Goal: Find specific page/section: Find specific page/section

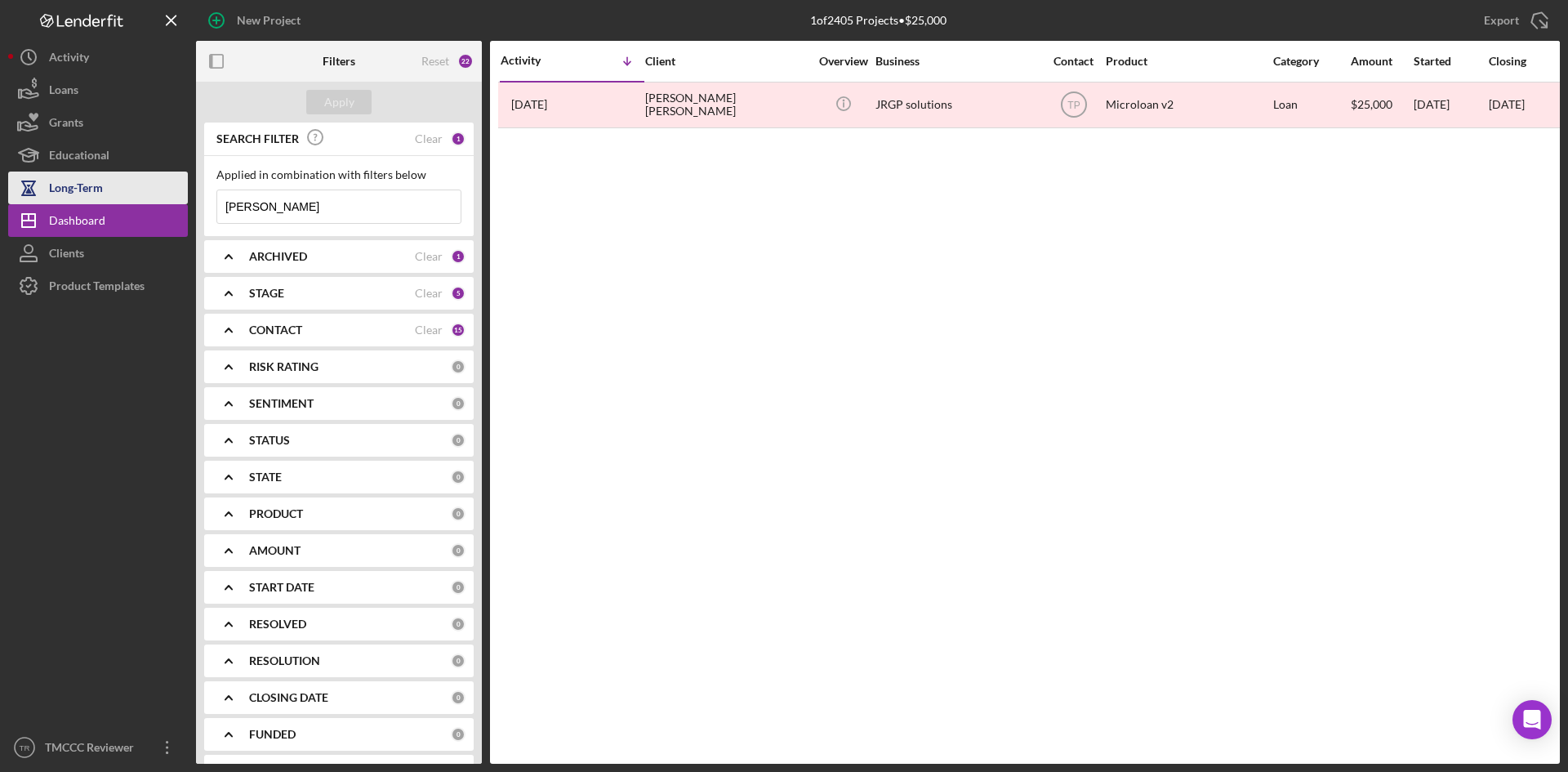
drag, startPoint x: 295, startPoint y: 206, endPoint x: 173, endPoint y: 196, distance: 122.4
click at [173, 196] on div "New Project 1 of 2405 Projects • $25,000 [PERSON_NAME] Export Icon/Export Filte…" at bounding box center [784, 381] width 1551 height 764
paste input "[URL][DOMAIN_NAME]"
type input "[URL][DOMAIN_NAME]"
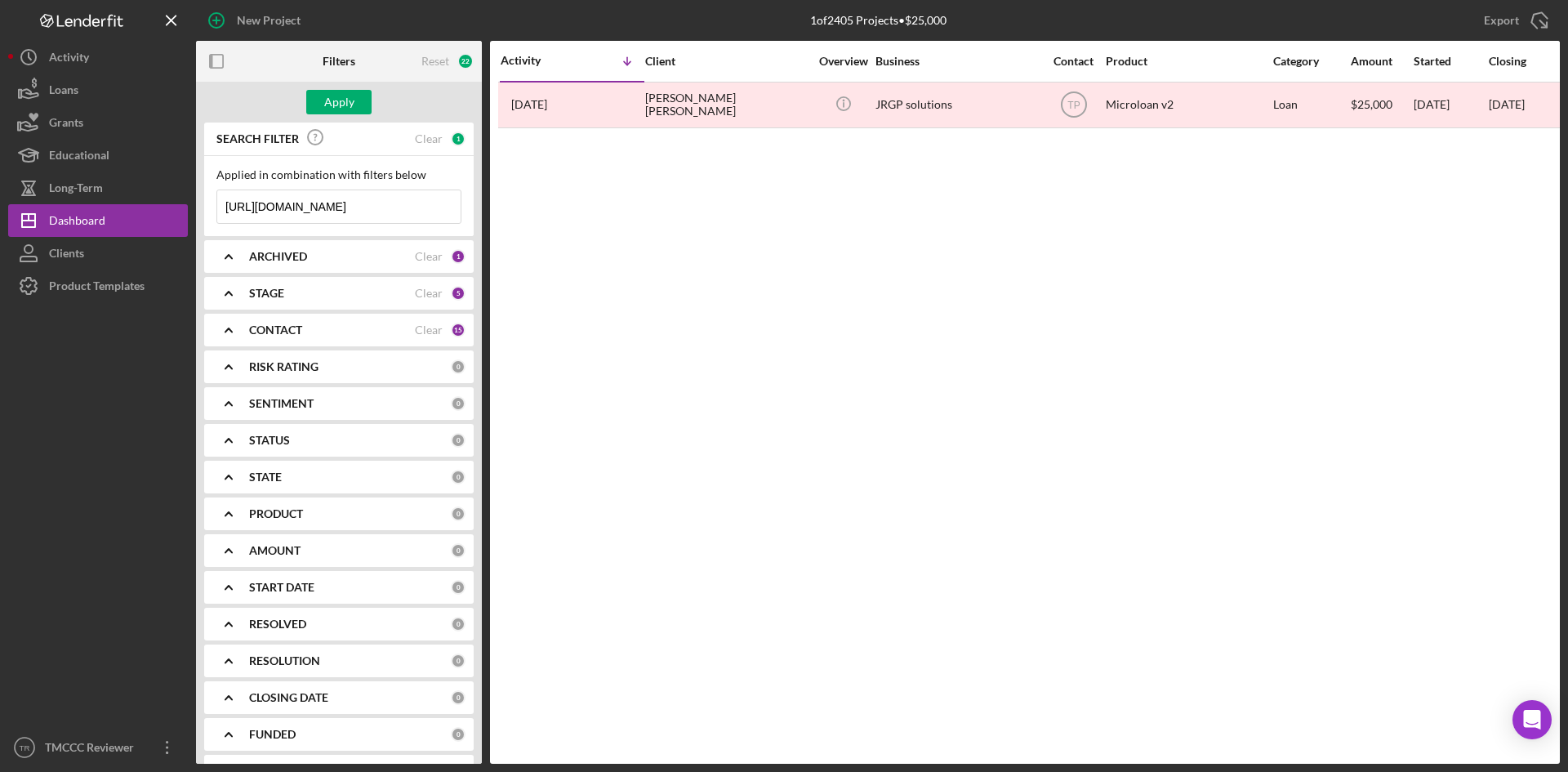
scroll to position [0, 0]
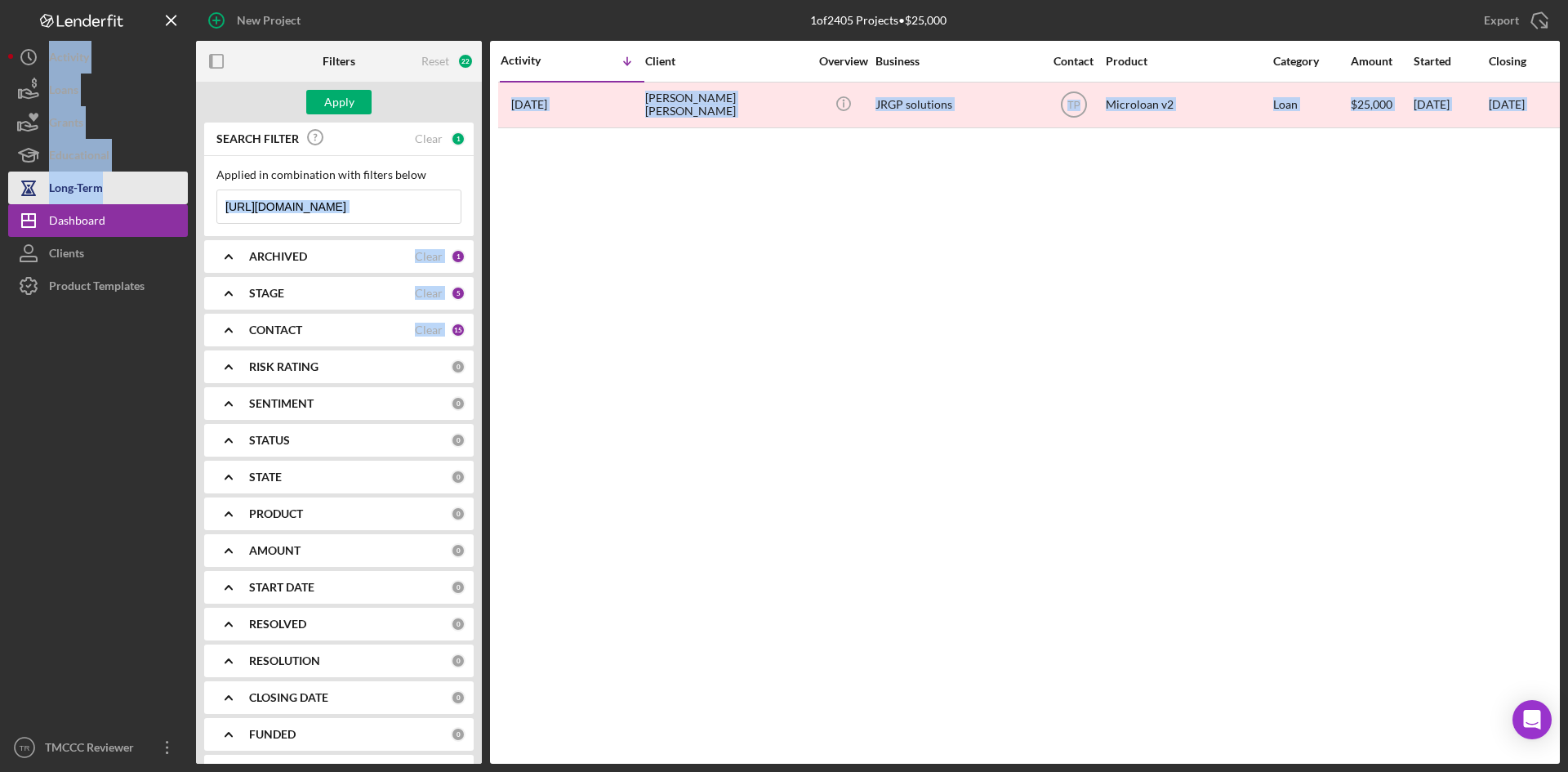
drag, startPoint x: 433, startPoint y: 199, endPoint x: 145, endPoint y: 173, distance: 289.2
click at [145, 174] on div "New Project 1 of 2405 Projects • $25,000 [PERSON_NAME] Export Icon/Export Filte…" at bounding box center [784, 381] width 1551 height 764
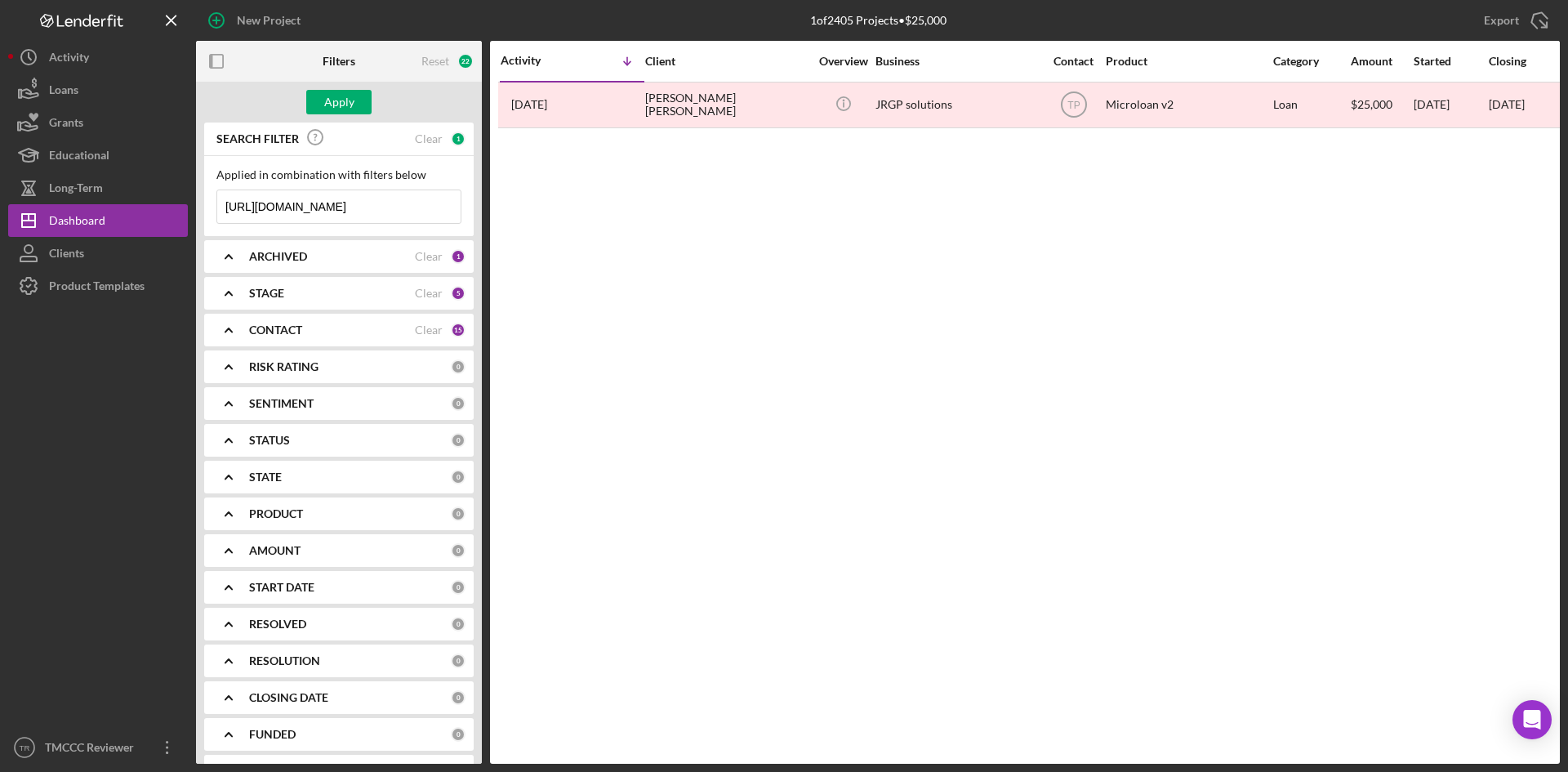
click at [393, 206] on input "[URL][DOMAIN_NAME]" at bounding box center [339, 206] width 244 height 32
drag, startPoint x: 425, startPoint y: 209, endPoint x: 283, endPoint y: 209, distance: 142.0
click at [283, 209] on div "[URL][DOMAIN_NAME] Icon/Menu Close" at bounding box center [338, 206] width 245 height 34
click at [294, 209] on input "[PERSON_NAME]" at bounding box center [339, 206] width 244 height 32
type input "R"
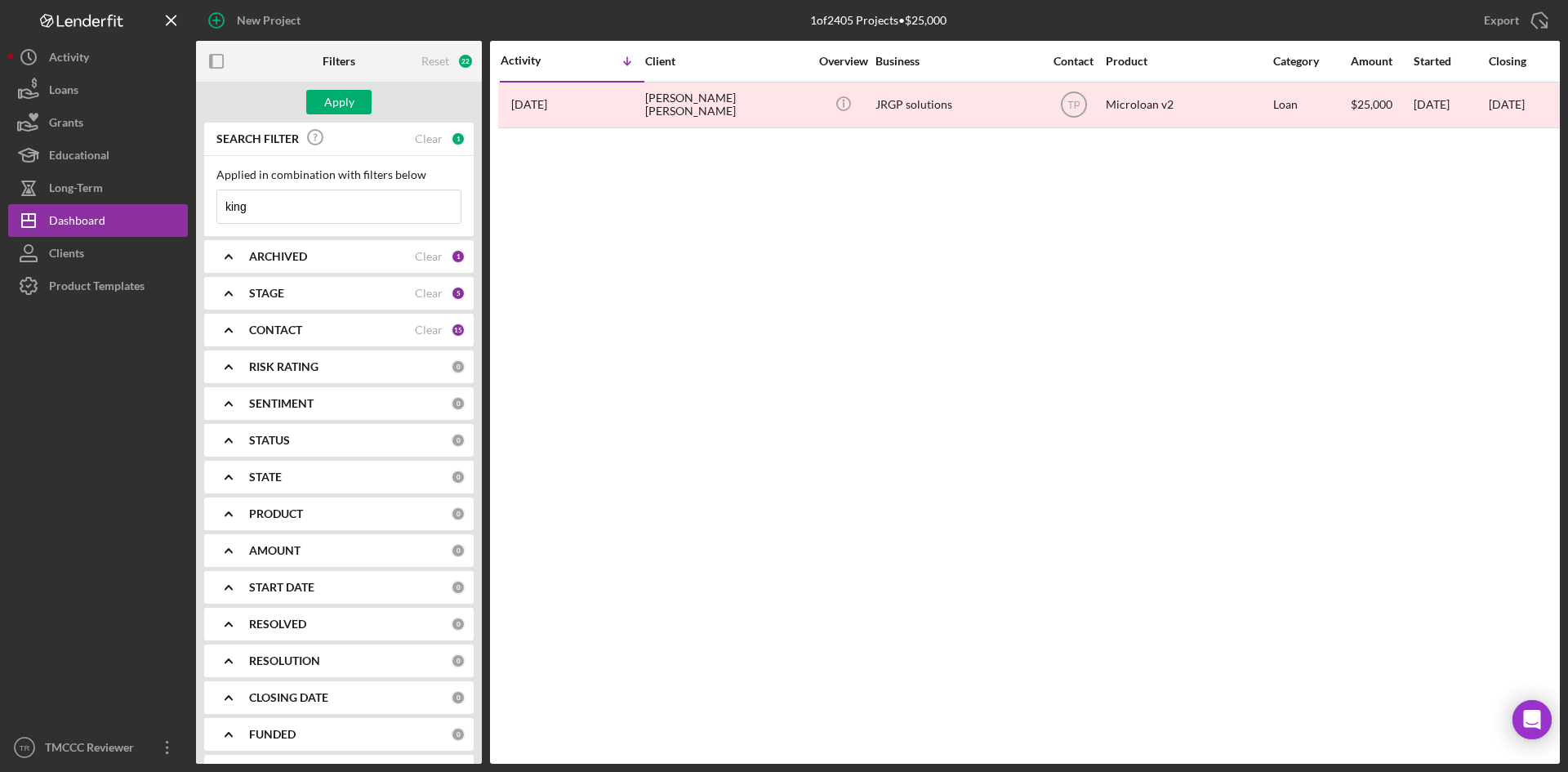
click at [281, 209] on input "king" at bounding box center [339, 206] width 244 height 32
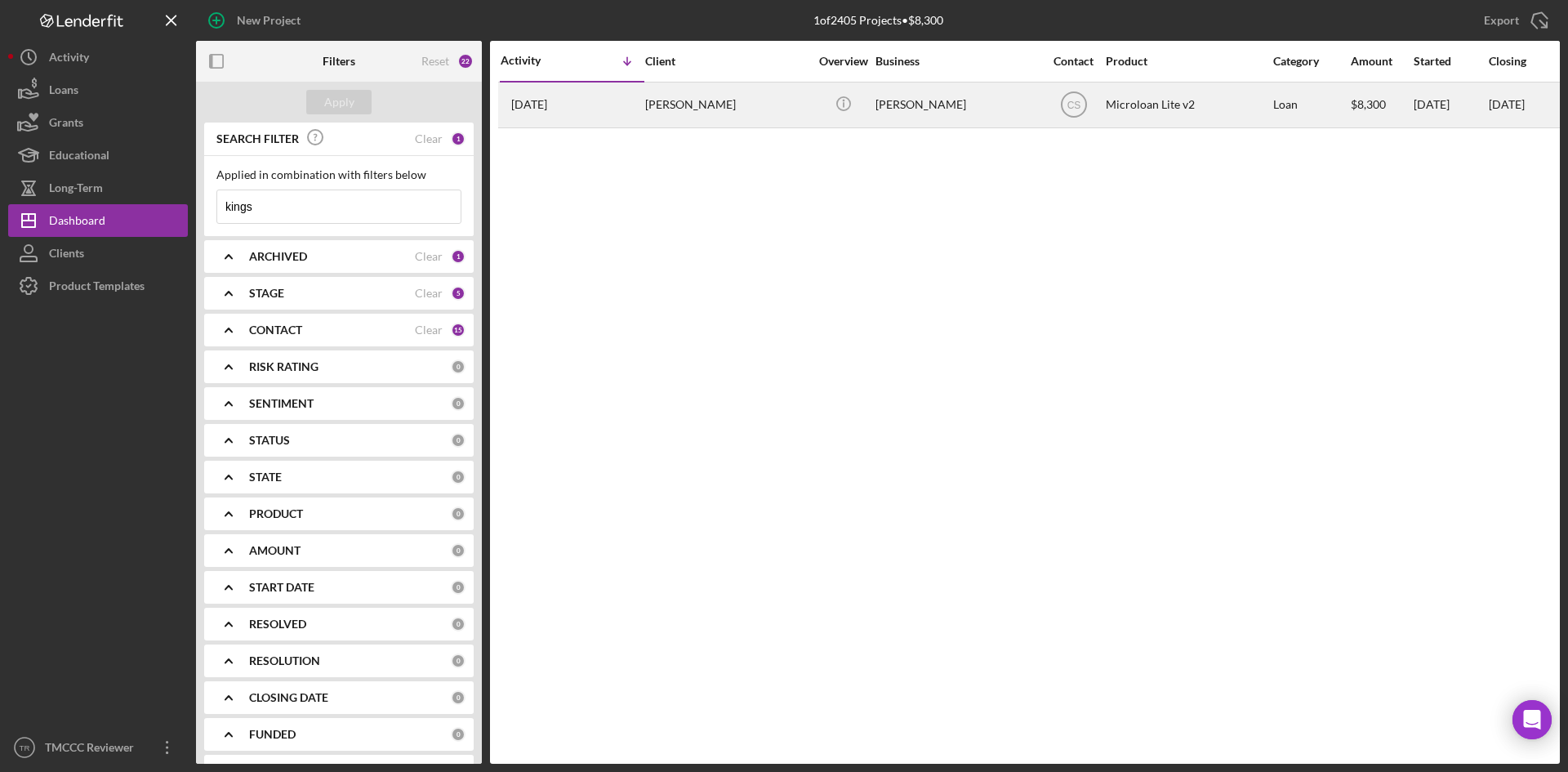
type input "kings"
click at [906, 106] on div "Syed Ali" at bounding box center [957, 104] width 163 height 43
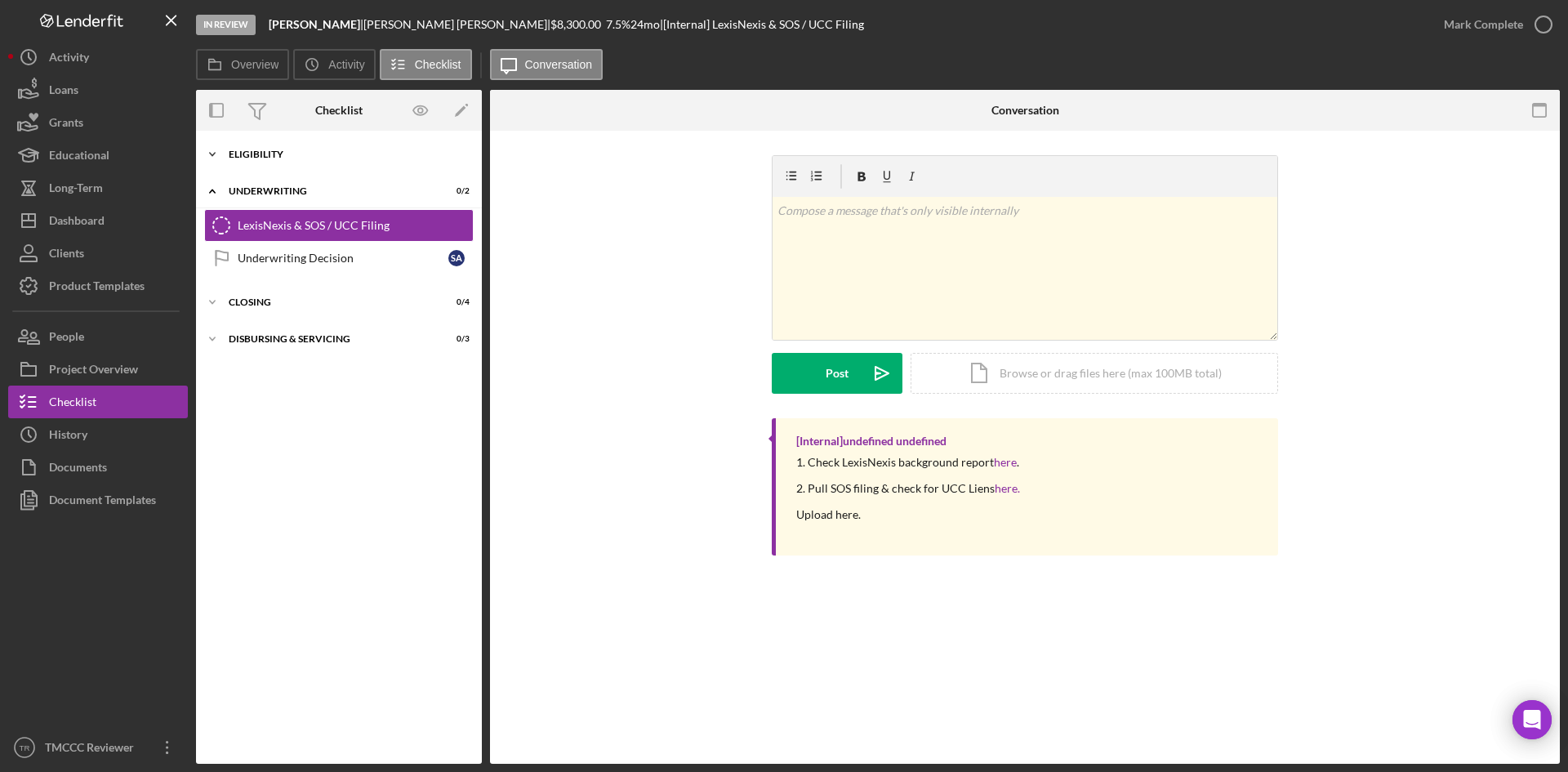
click at [279, 149] on div "Eligibility" at bounding box center [345, 154] width 233 height 10
